Goal: Transaction & Acquisition: Purchase product/service

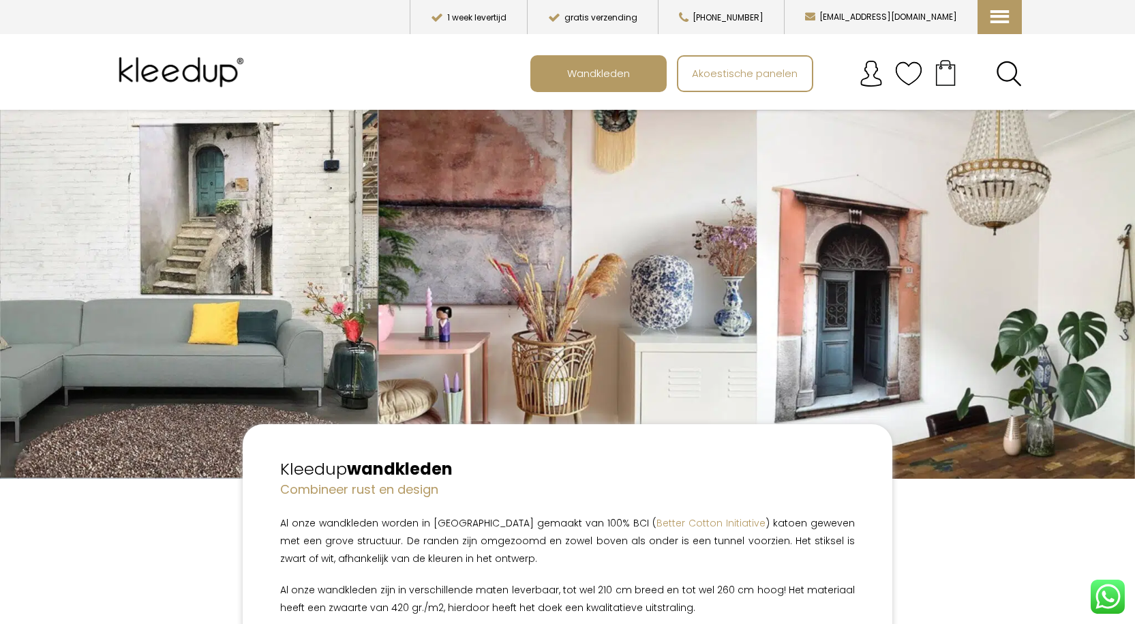
scroll to position [205, 0]
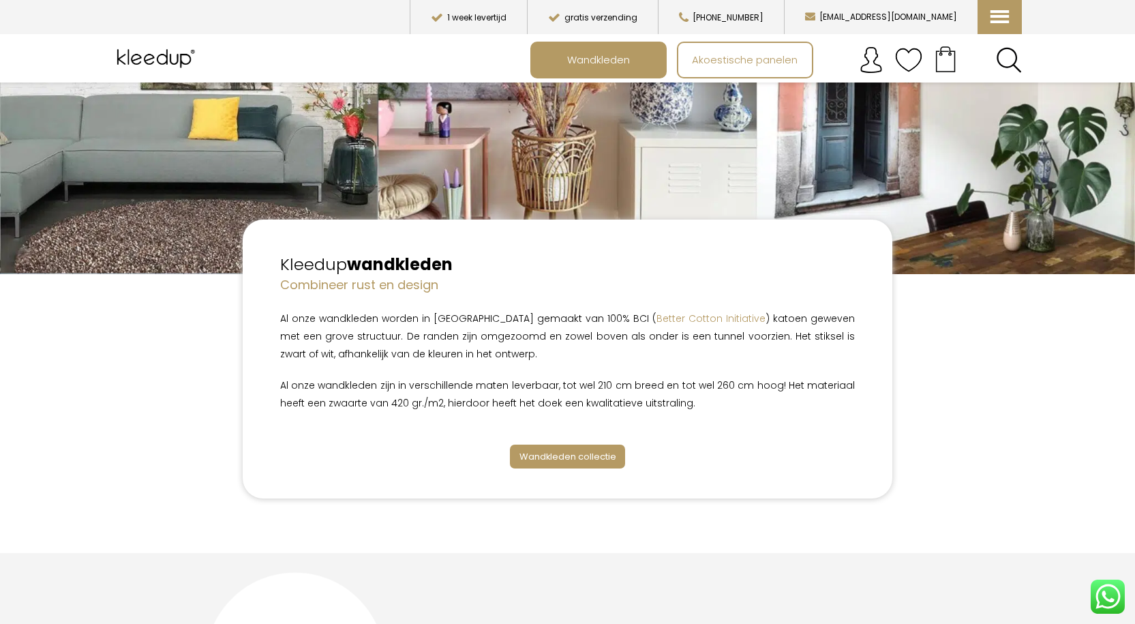
click at [562, 453] on span "Wandkleden collectie" at bounding box center [568, 456] width 97 height 13
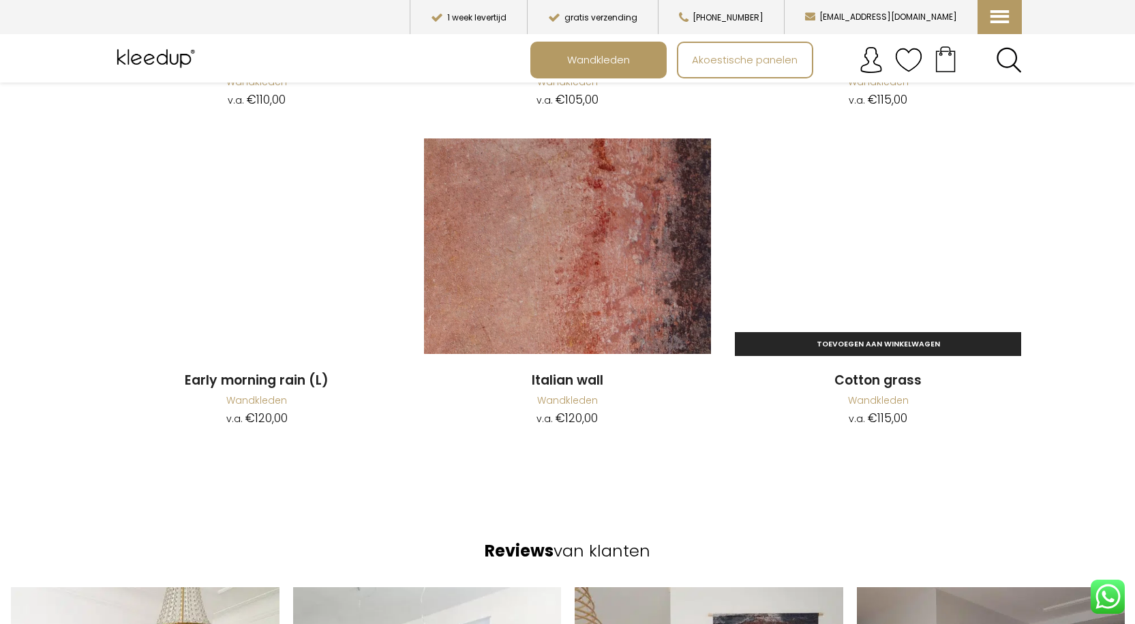
scroll to position [1977, 0]
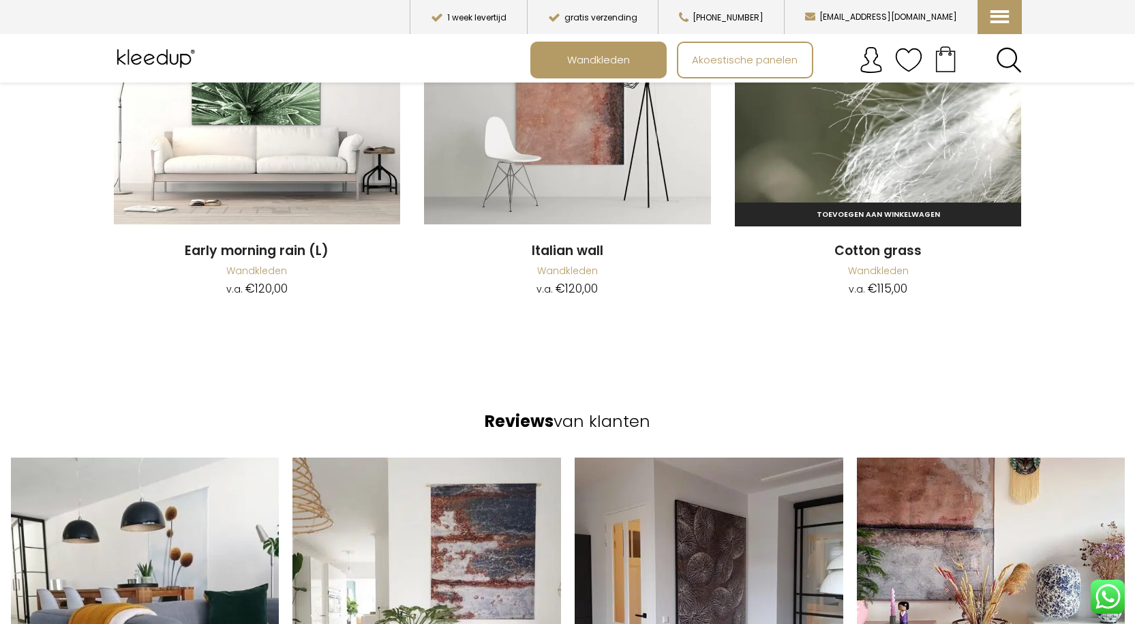
click at [872, 164] on img at bounding box center [878, 116] width 287 height 215
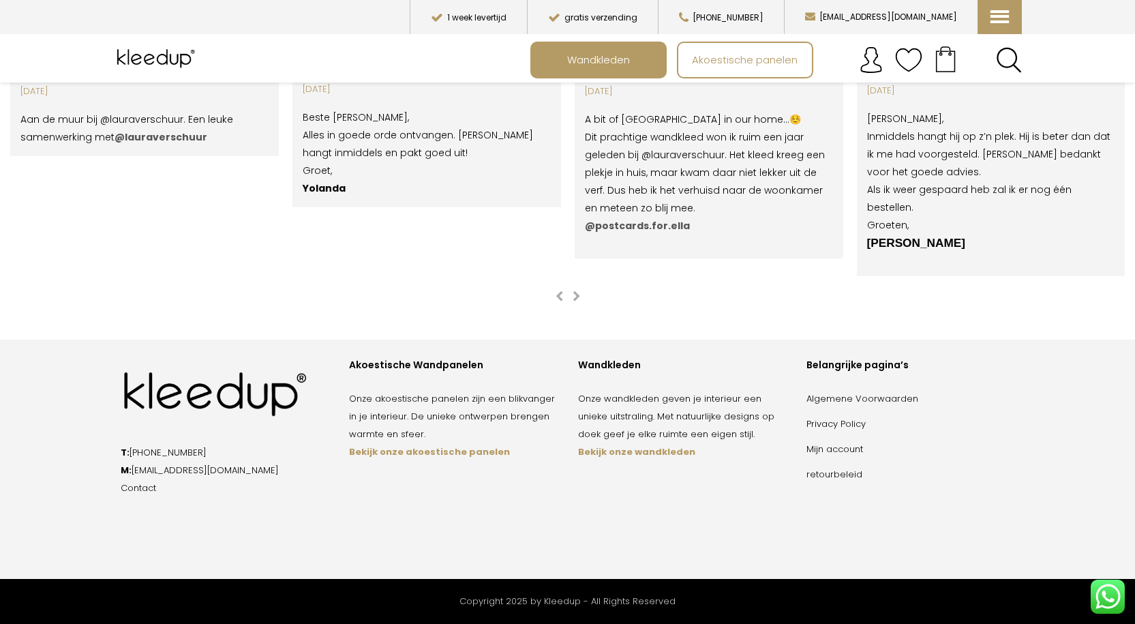
scroll to position [2654, 0]
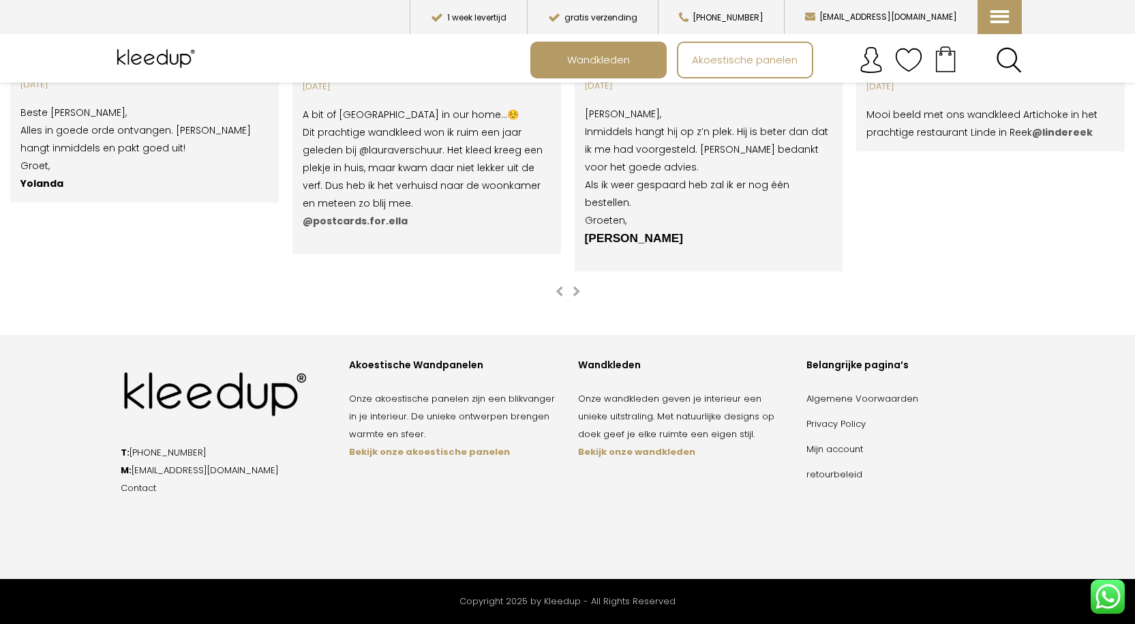
click at [633, 451] on strong "Bekijk onze wandkleden" at bounding box center [636, 451] width 117 height 13
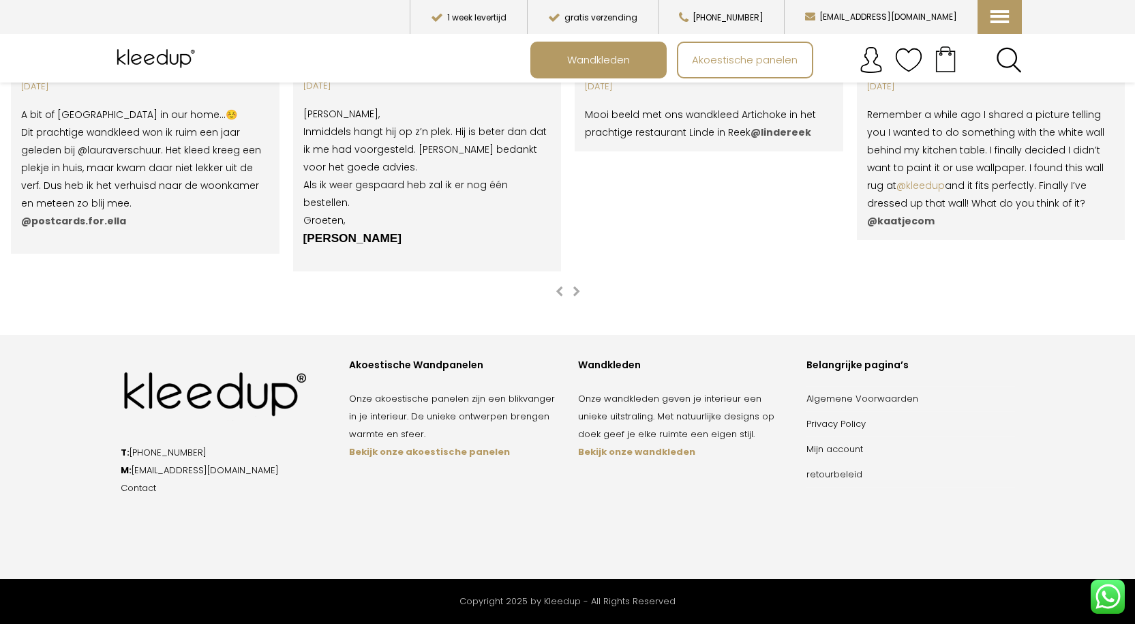
scroll to position [205, 0]
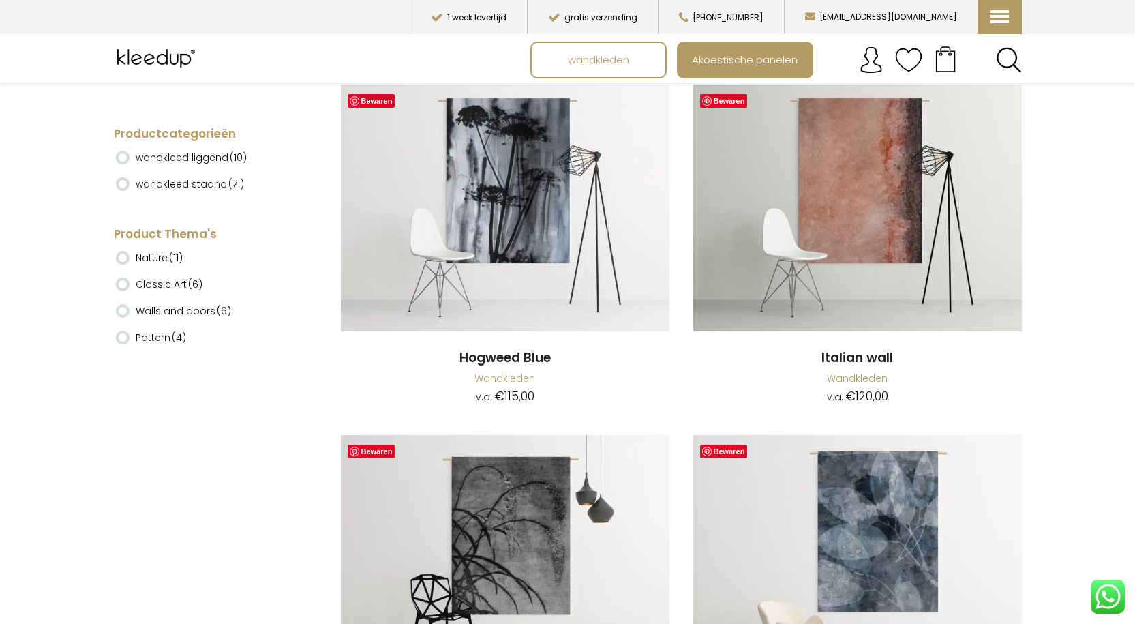
scroll to position [8387, 0]
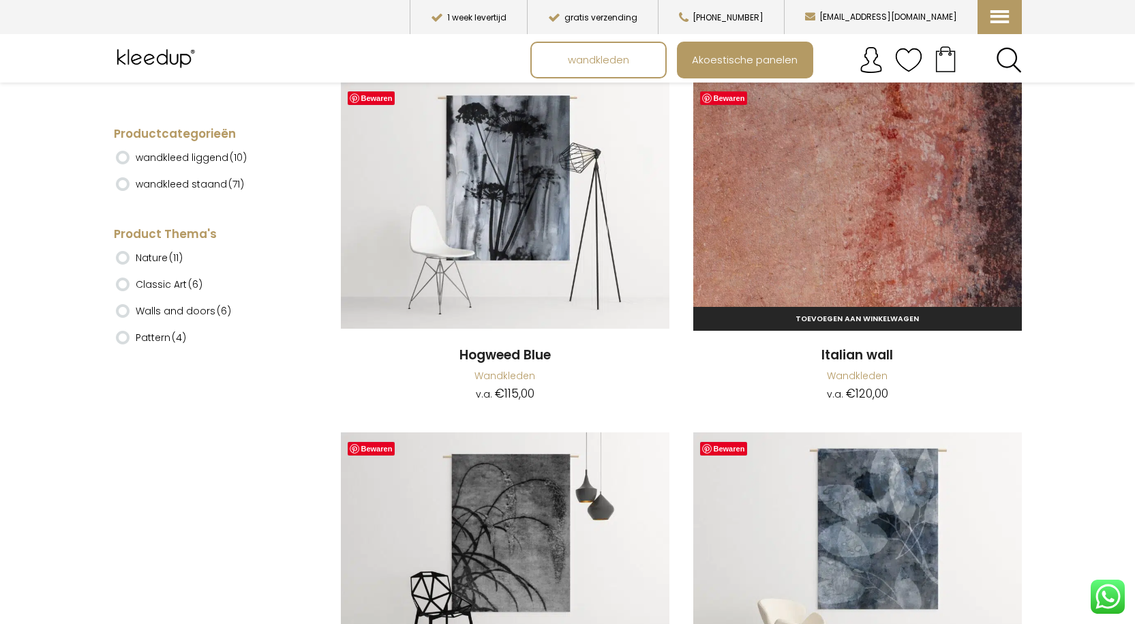
click at [823, 188] on img at bounding box center [857, 205] width 329 height 247
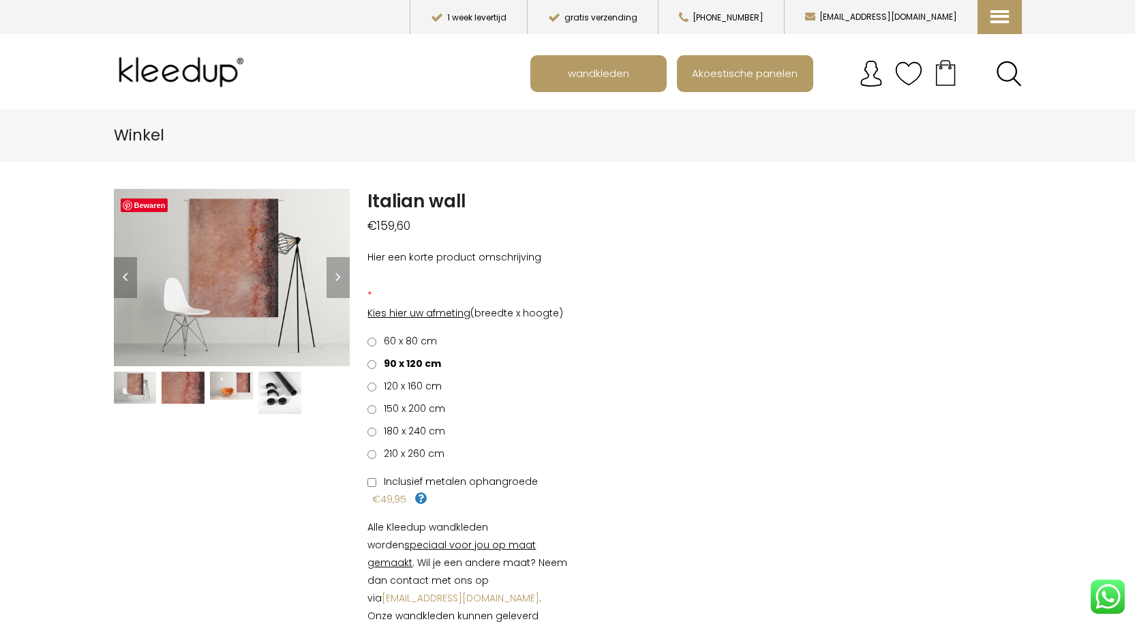
click at [287, 394] on img at bounding box center [279, 393] width 43 height 43
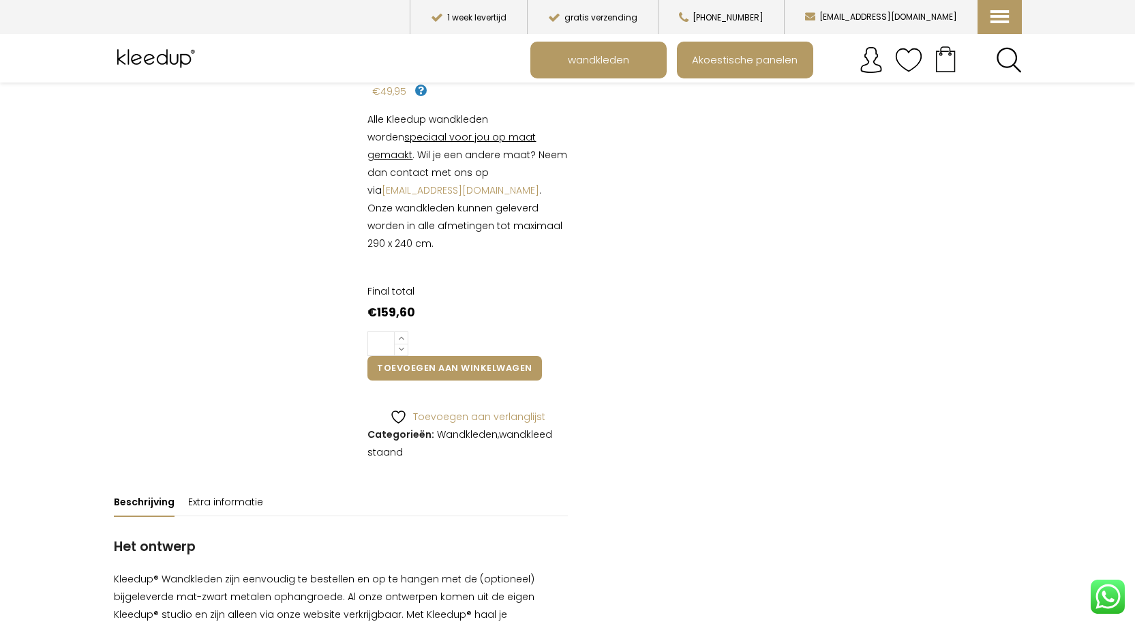
scroll to position [205, 0]
